Goal: Information Seeking & Learning: Learn about a topic

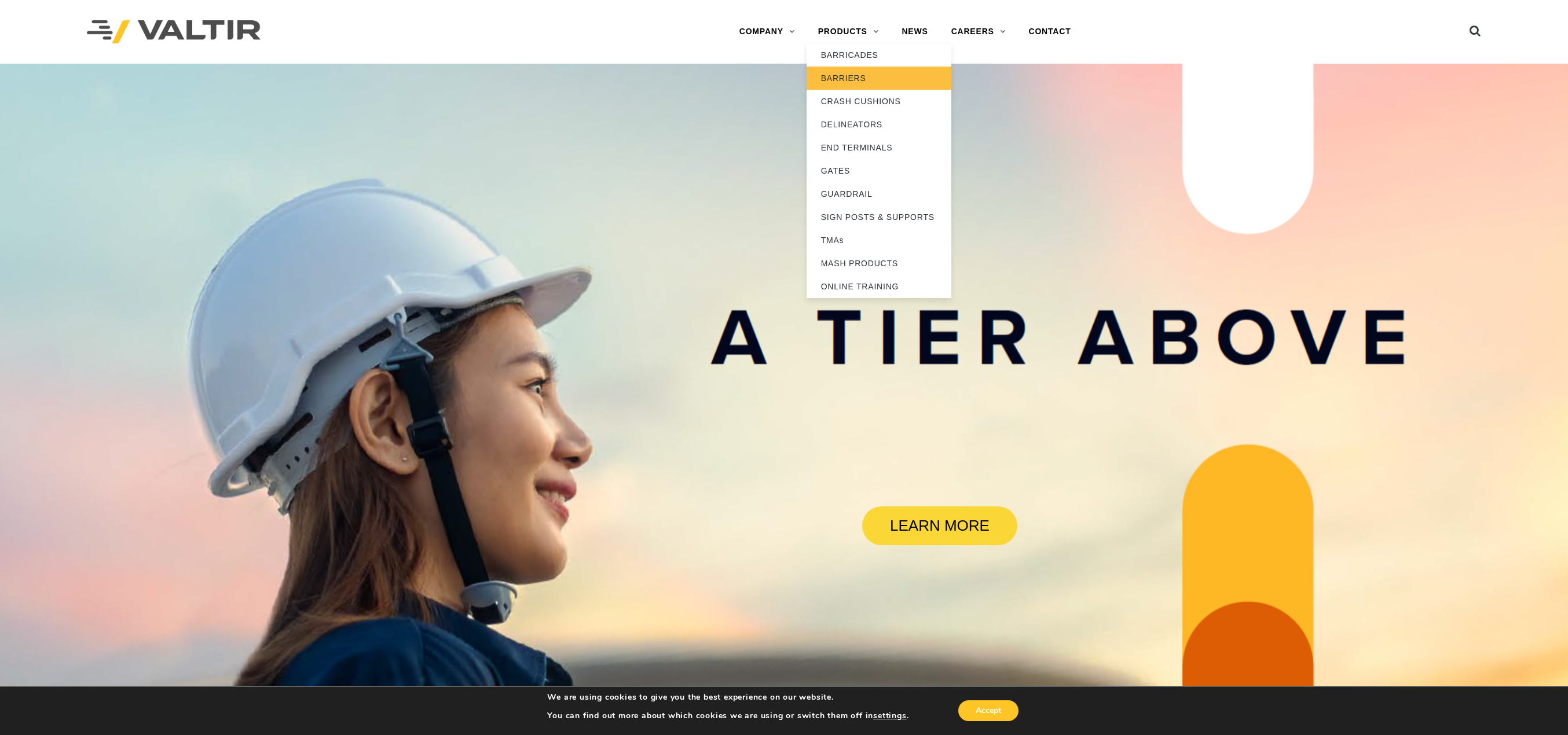
click at [850, 77] on link "BARRIERS" at bounding box center [879, 78] width 145 height 23
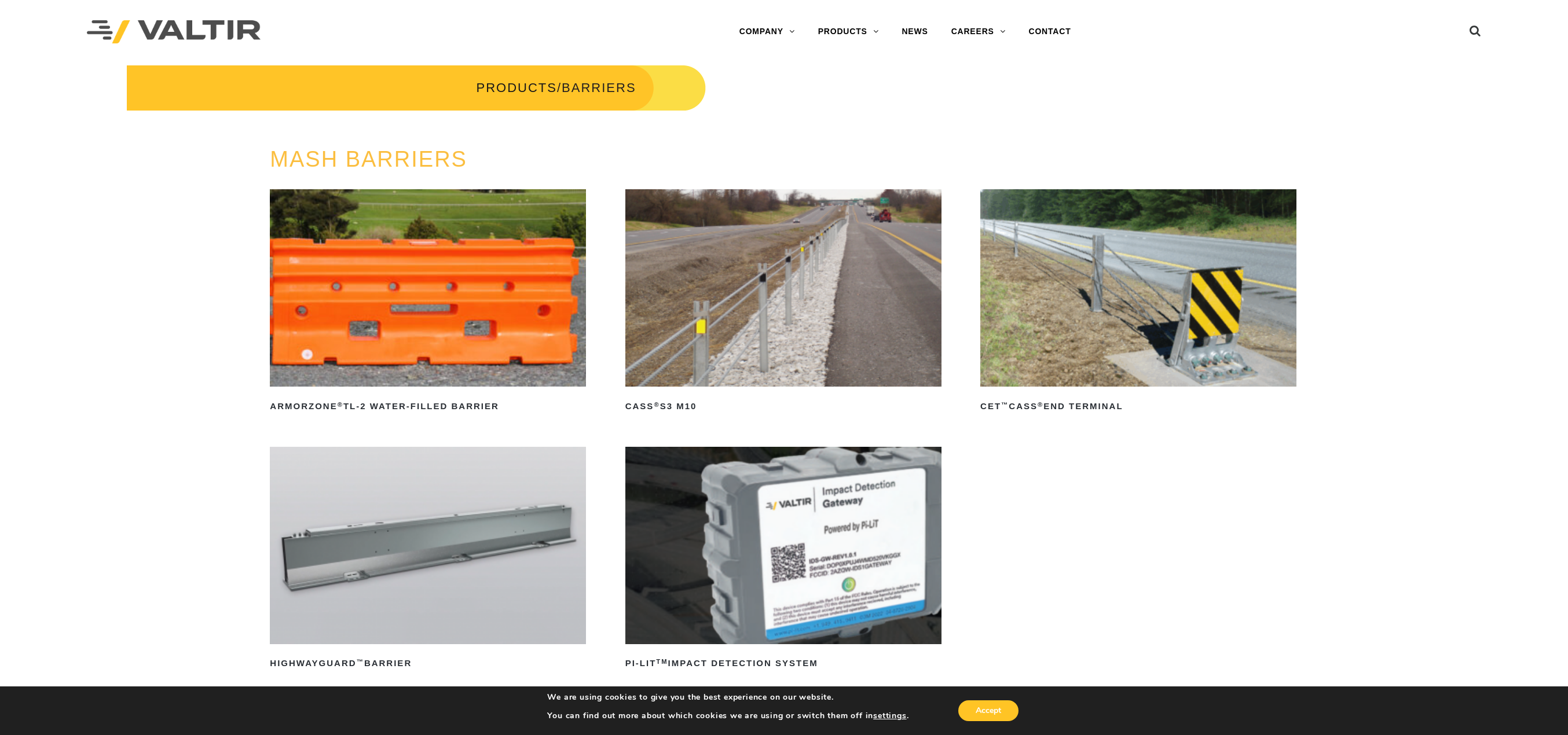
click at [784, 280] on img at bounding box center [783, 288] width 316 height 197
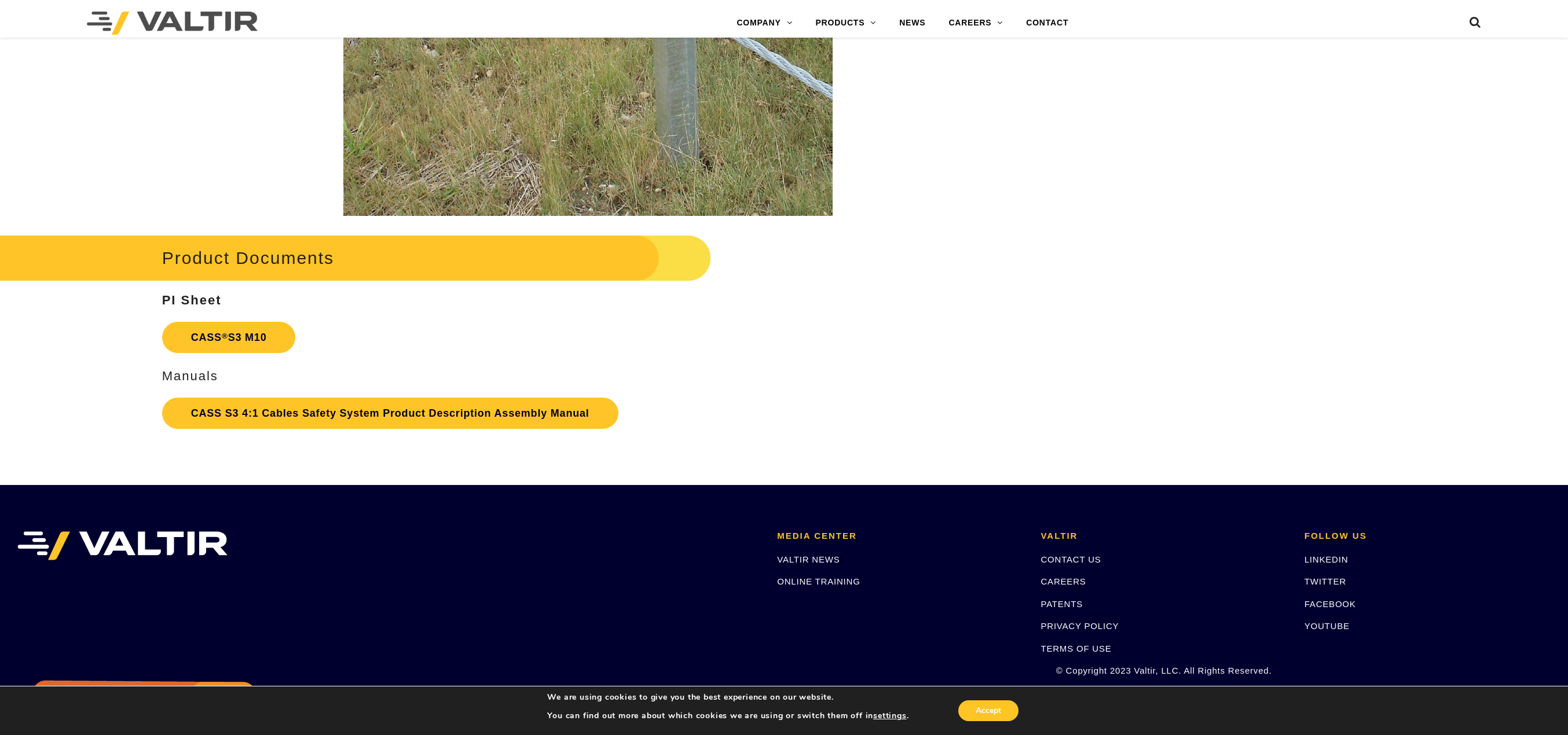
scroll to position [2605, 0]
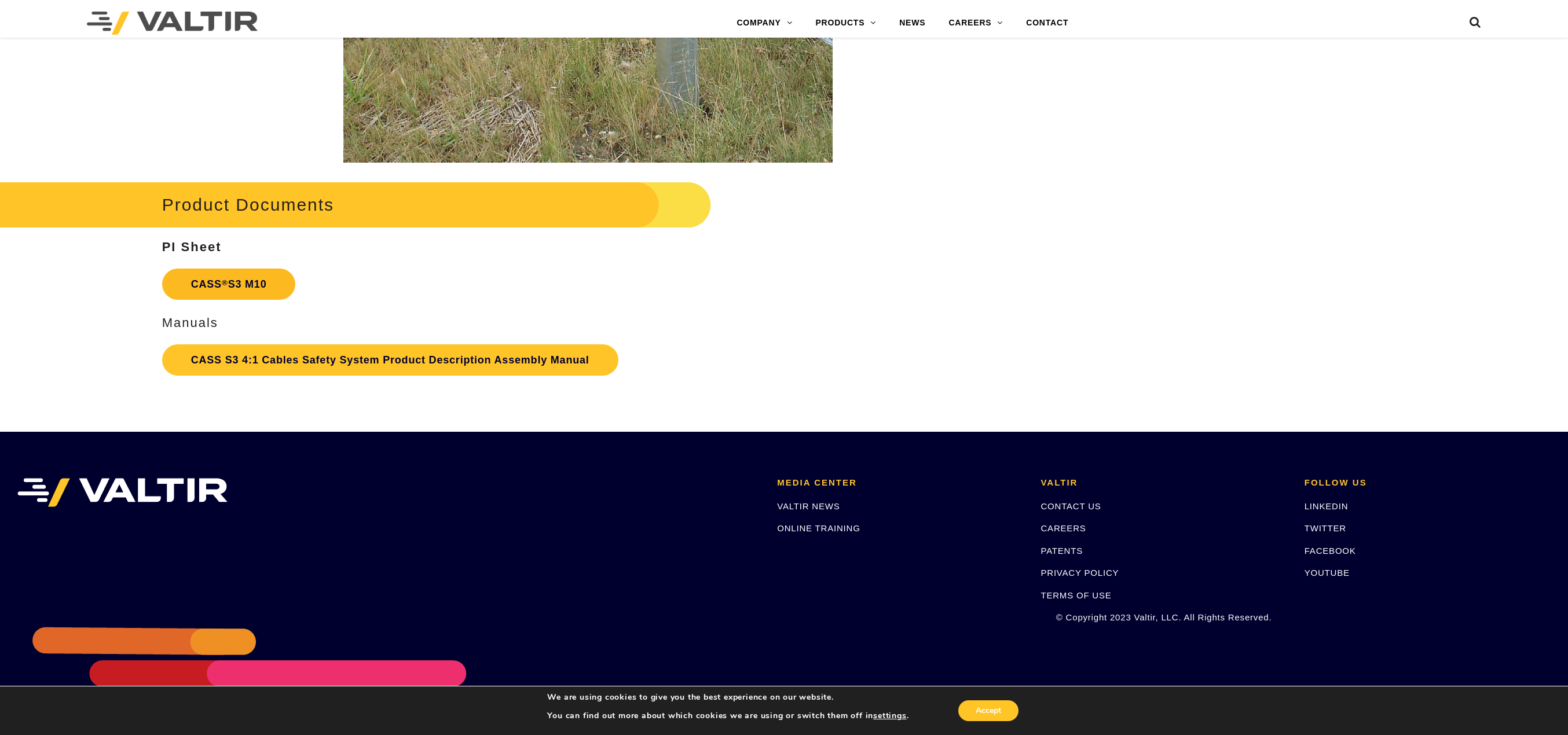
click at [258, 281] on link "CASS ® S3 M10" at bounding box center [229, 284] width 134 height 31
click at [340, 352] on link "CASS S3 4:1 Cables Safety System Product Description Assembly Manual" at bounding box center [390, 360] width 457 height 31
